Goal: Task Accomplishment & Management: Manage account settings

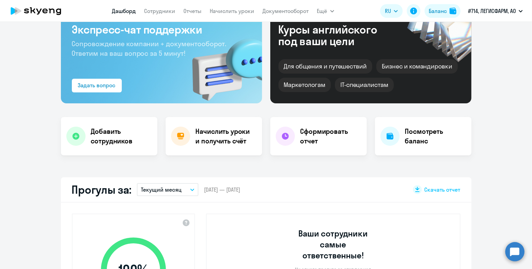
scroll to position [102, 0]
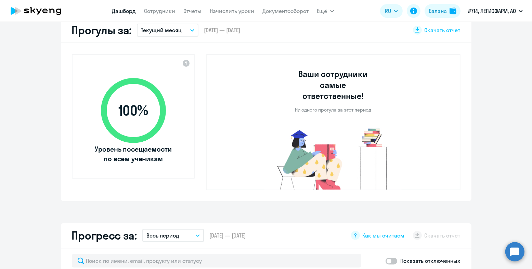
select select "30"
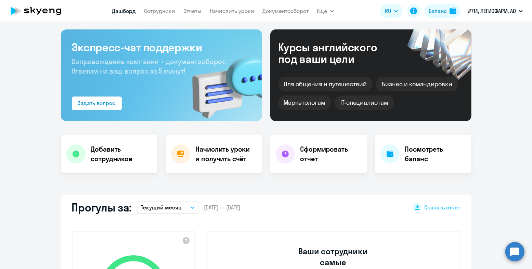
scroll to position [0, 0]
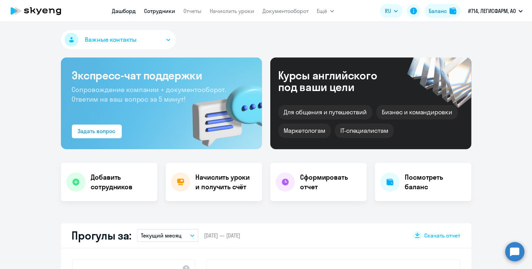
click at [164, 12] on link "Сотрудники" at bounding box center [159, 11] width 31 height 7
select select "30"
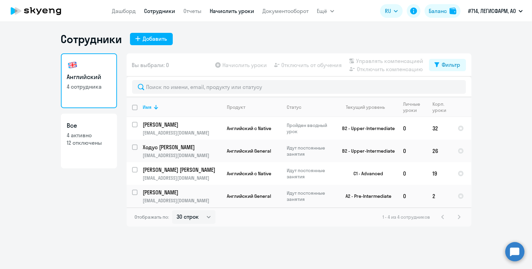
click at [244, 11] on link "Начислить уроки" at bounding box center [232, 11] width 44 height 7
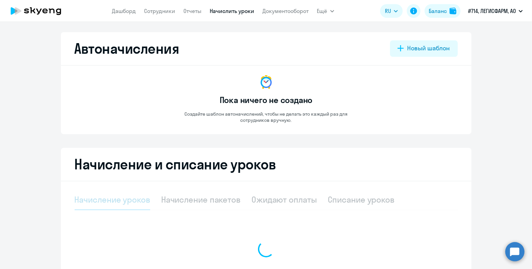
select select "10"
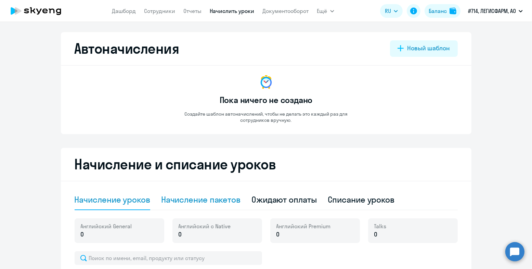
click at [227, 198] on div "Начисление пакетов" at bounding box center [200, 199] width 79 height 11
select select "10"
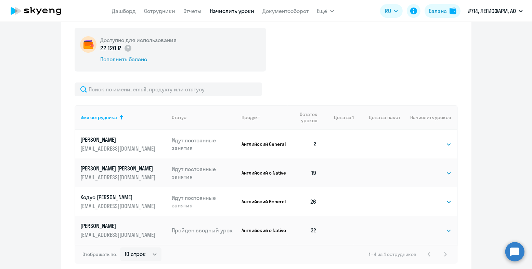
scroll to position [205, 0]
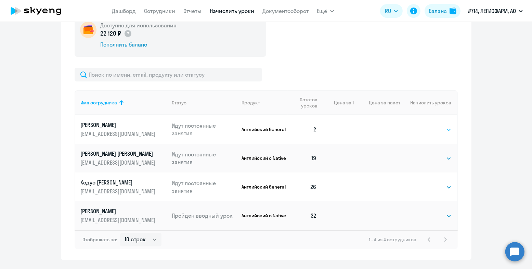
click at [448, 129] on select "Выбрать 4 8 16 32 64 96 128" at bounding box center [438, 130] width 28 height 8
click at [424, 126] on select "Выбрать 4 8 16 32 64 96 128" at bounding box center [438, 130] width 28 height 8
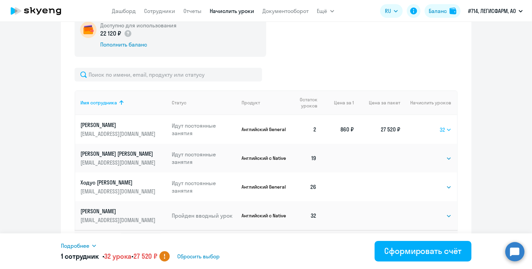
click at [446, 129] on select "Выбрать 4 8 16 32 64 96 128" at bounding box center [446, 130] width 12 height 8
click at [440, 126] on select "Выбрать 4 8 16 32 64 96 128" at bounding box center [446, 130] width 12 height 8
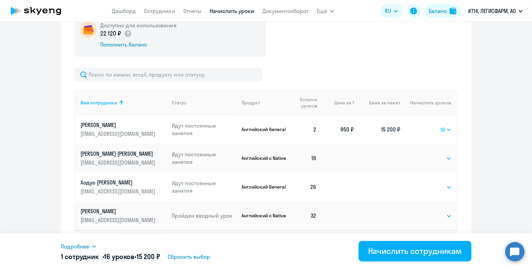
click at [445, 129] on select "Выбрать 4 8 16 32 64 96 128" at bounding box center [446, 130] width 11 height 8
select select "32"
click at [441, 126] on select "Выбрать 4 8 16 32 64 96 128" at bounding box center [446, 130] width 11 height 8
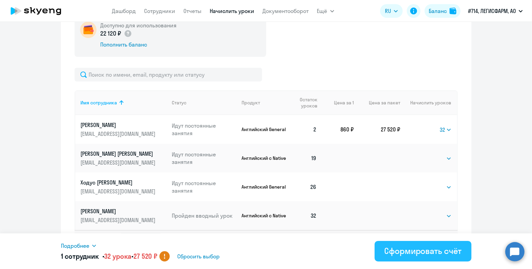
click at [431, 252] on div "Сформировать счёт" at bounding box center [422, 250] width 77 height 11
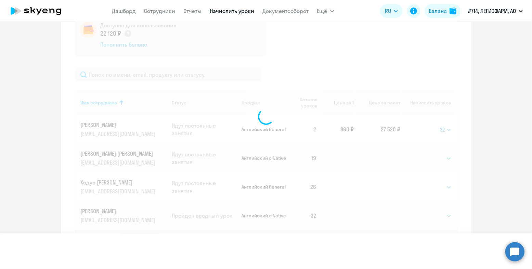
select select
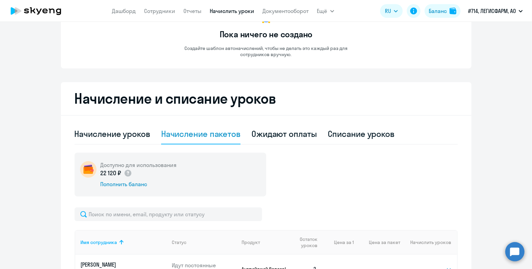
scroll to position [34, 0]
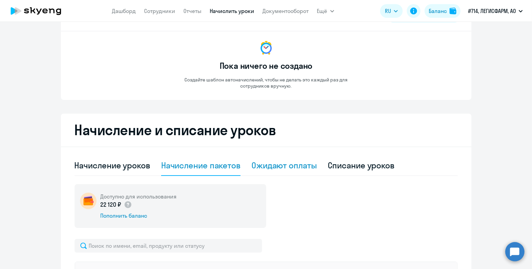
click at [293, 164] on div "Ожидают оплаты" at bounding box center [283, 165] width 65 height 11
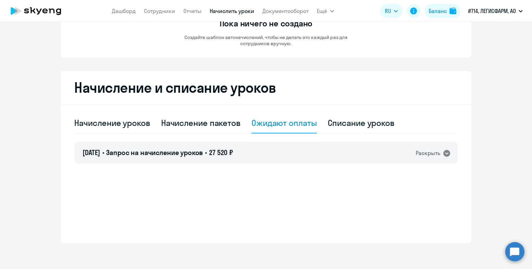
scroll to position [78, 0]
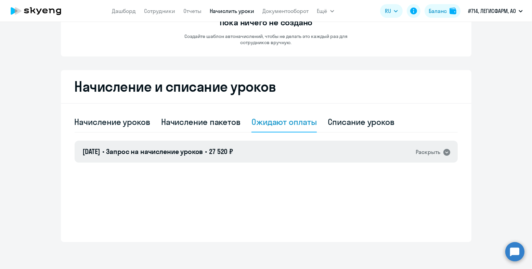
click at [443, 151] on icon at bounding box center [446, 152] width 7 height 7
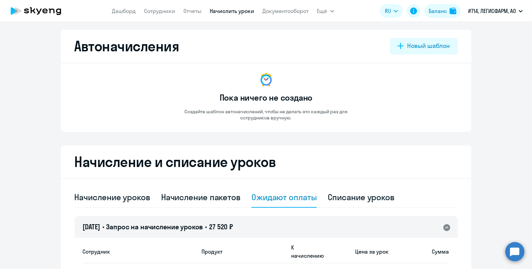
scroll to position [0, 0]
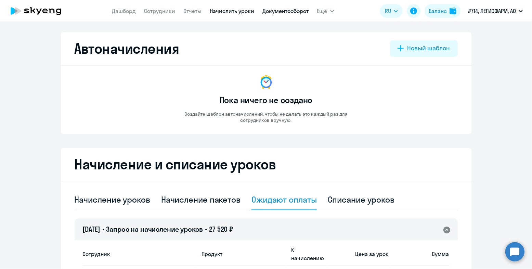
click at [292, 11] on link "Документооборот" at bounding box center [286, 11] width 46 height 7
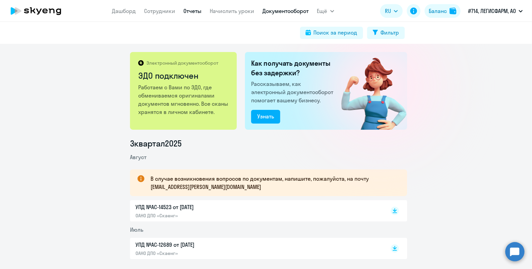
click at [193, 10] on link "Отчеты" at bounding box center [193, 11] width 18 height 7
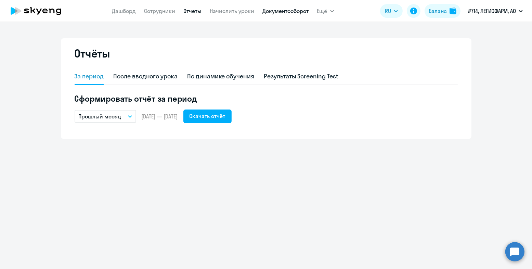
click at [270, 10] on link "Документооборот" at bounding box center [286, 11] width 46 height 7
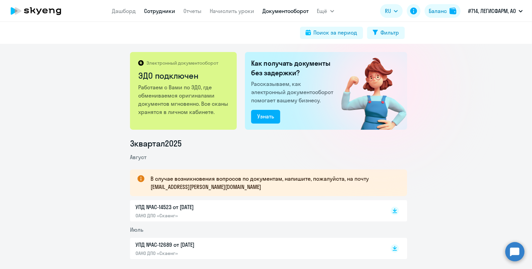
click at [163, 9] on link "Сотрудники" at bounding box center [159, 11] width 31 height 7
select select "30"
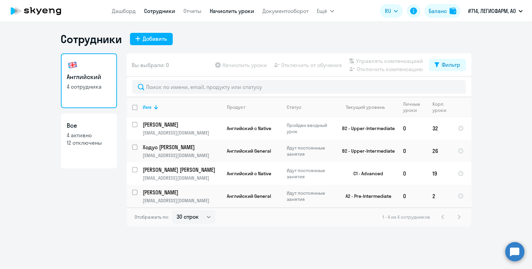
click at [248, 9] on link "Начислить уроки" at bounding box center [232, 11] width 44 height 7
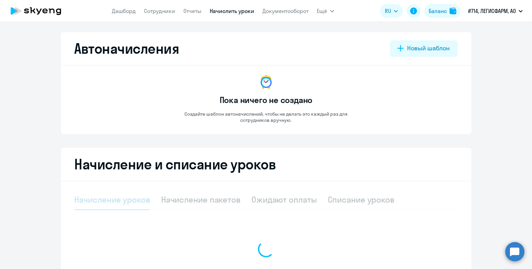
select select "10"
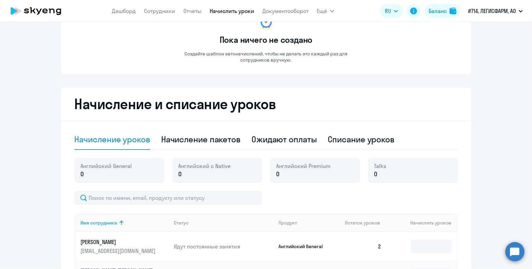
scroll to position [68, 0]
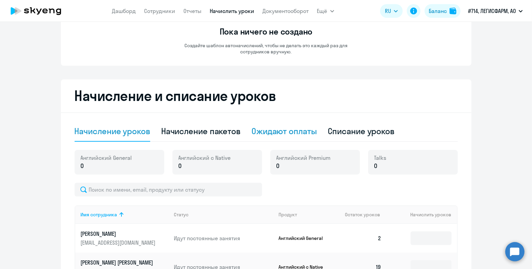
click at [300, 132] on div "Ожидают оплаты" at bounding box center [283, 131] width 65 height 11
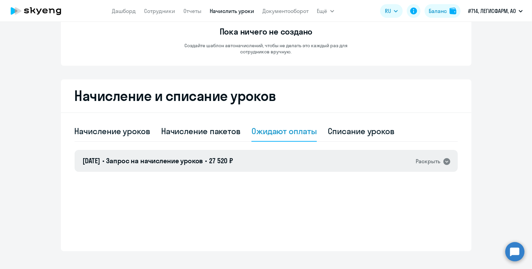
click at [421, 162] on div "Раскрыть" at bounding box center [428, 161] width 25 height 9
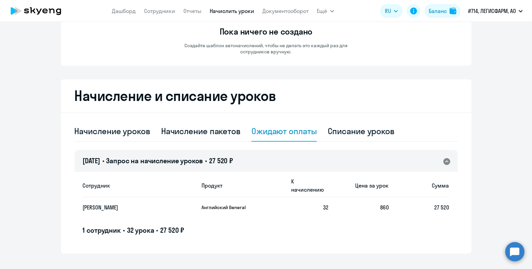
scroll to position [78, 0]
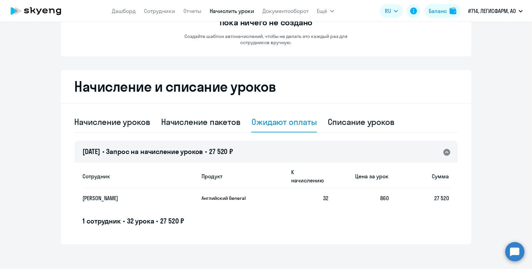
click at [169, 152] on span "Запрос на начисление уроков" at bounding box center [154, 151] width 97 height 9
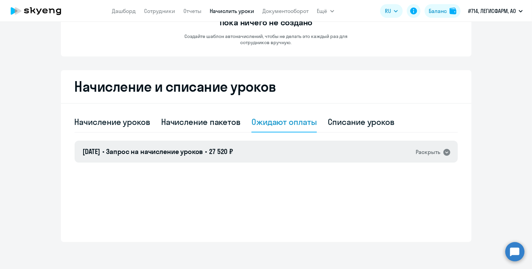
click at [169, 152] on span "Запрос на начисление уроков" at bounding box center [154, 151] width 97 height 9
